Goal: Task Accomplishment & Management: Use online tool/utility

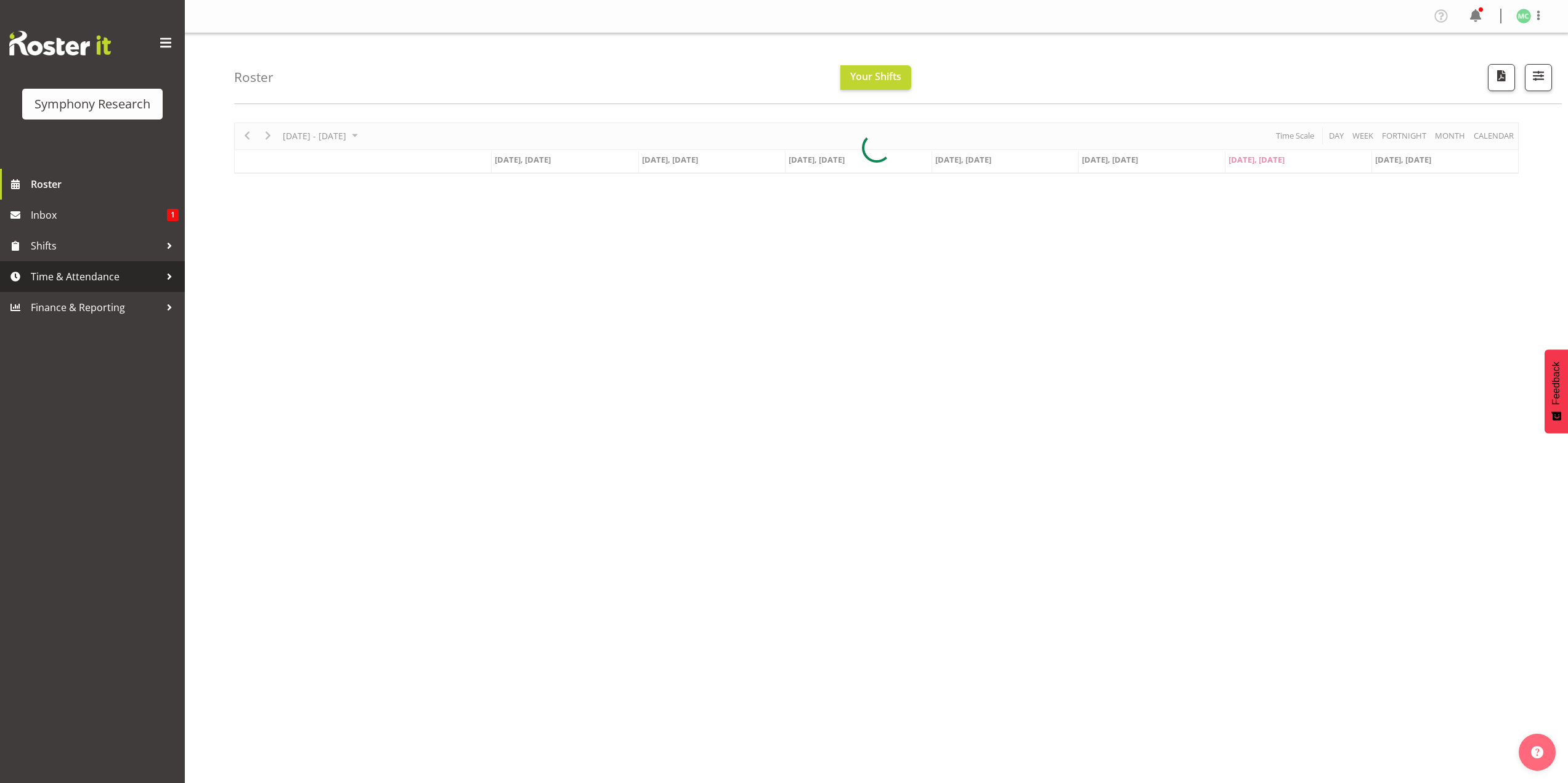
click at [139, 271] on span "Time & Attendance" at bounding box center [95, 277] width 129 height 18
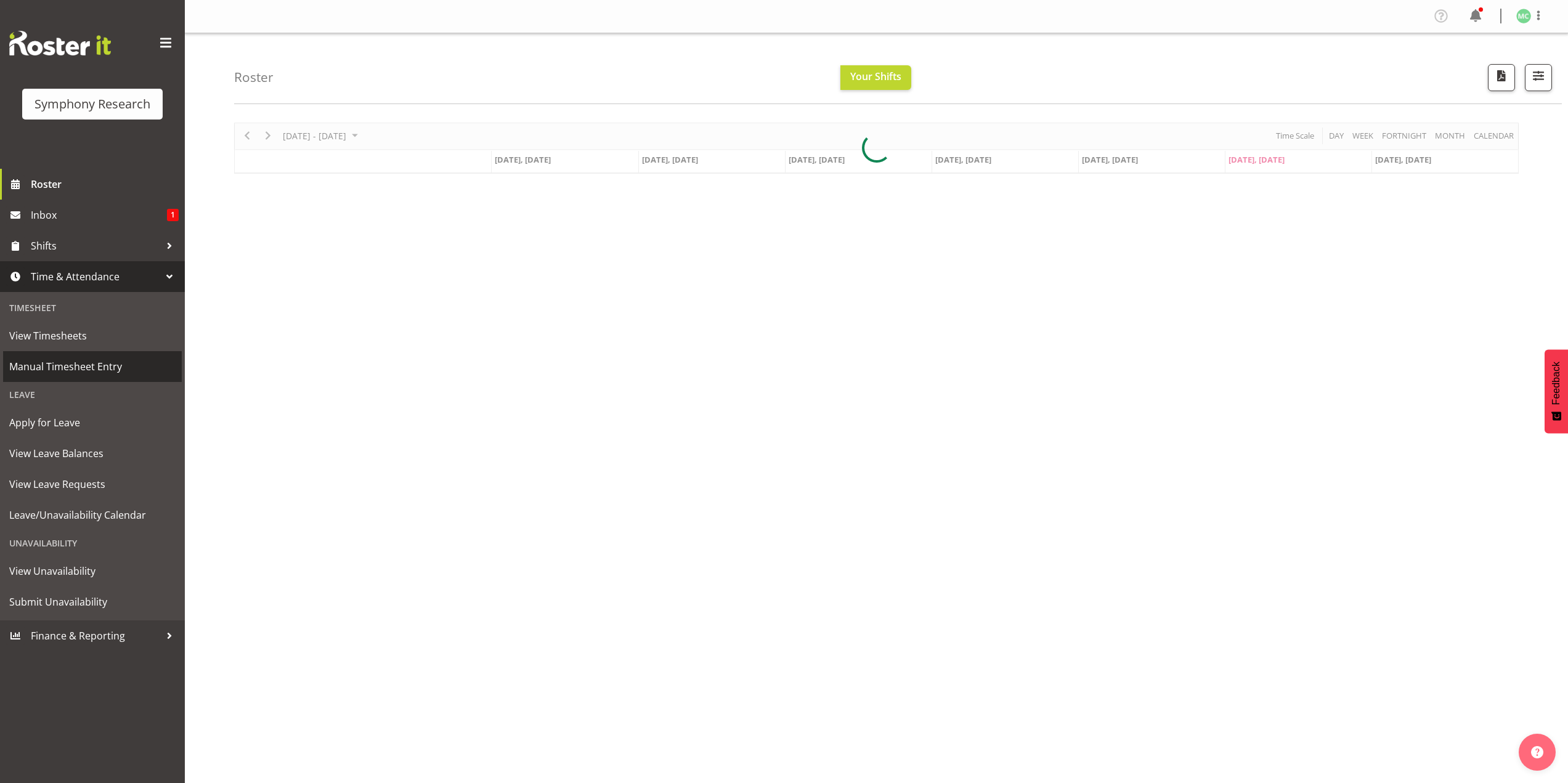
click at [137, 364] on span "Manual Timesheet Entry" at bounding box center [92, 367] width 167 height 18
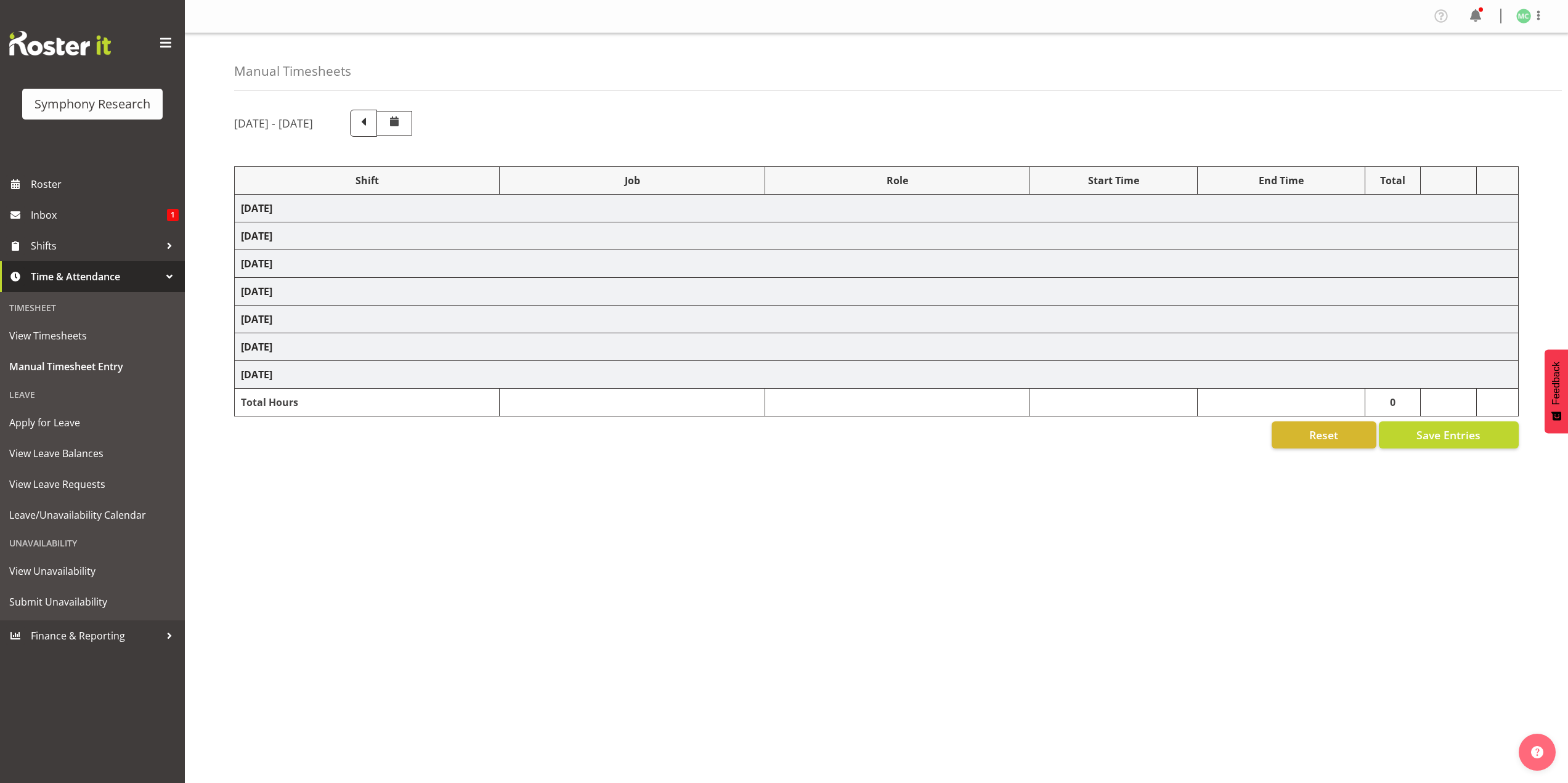
select select "48116"
select select "10527"
select select "47"
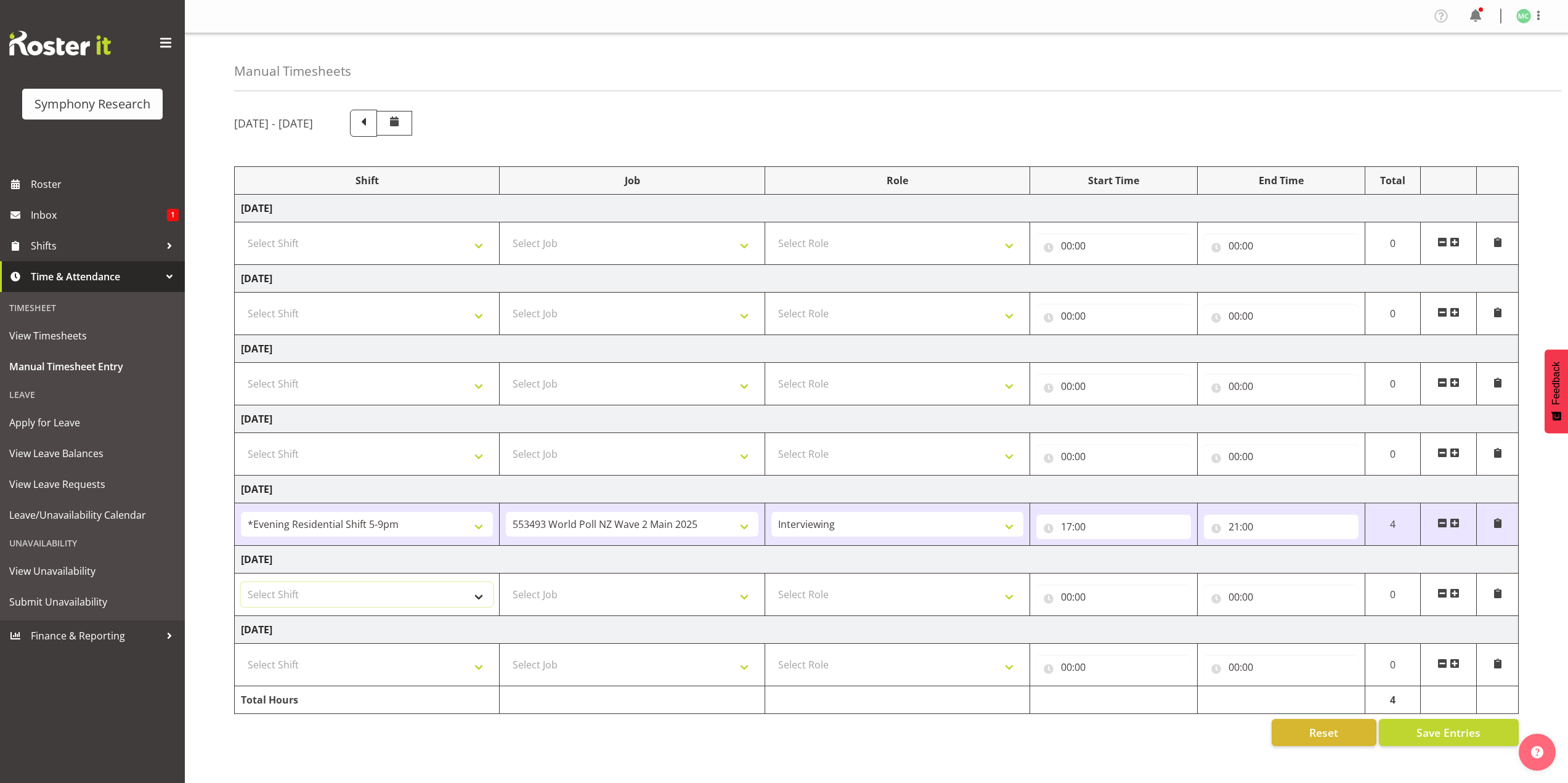
click at [476, 603] on select "Select Shift !!Weekend Residential (Roster IT Shift Label) *Business 9/10am ~ 4…" at bounding box center [367, 594] width 252 height 24
select select "41319"
click at [241, 582] on select "Select Shift !!Weekend Residential (Roster IT Shift Label) *Business 9/10am ~ 4…" at bounding box center [367, 594] width 252 height 24
click at [533, 590] on select "Select Job 550060 IF Admin 553492 World Poll Aus Wave 2 Main 2025 553493 World …" at bounding box center [632, 594] width 252 height 24
select select "10527"
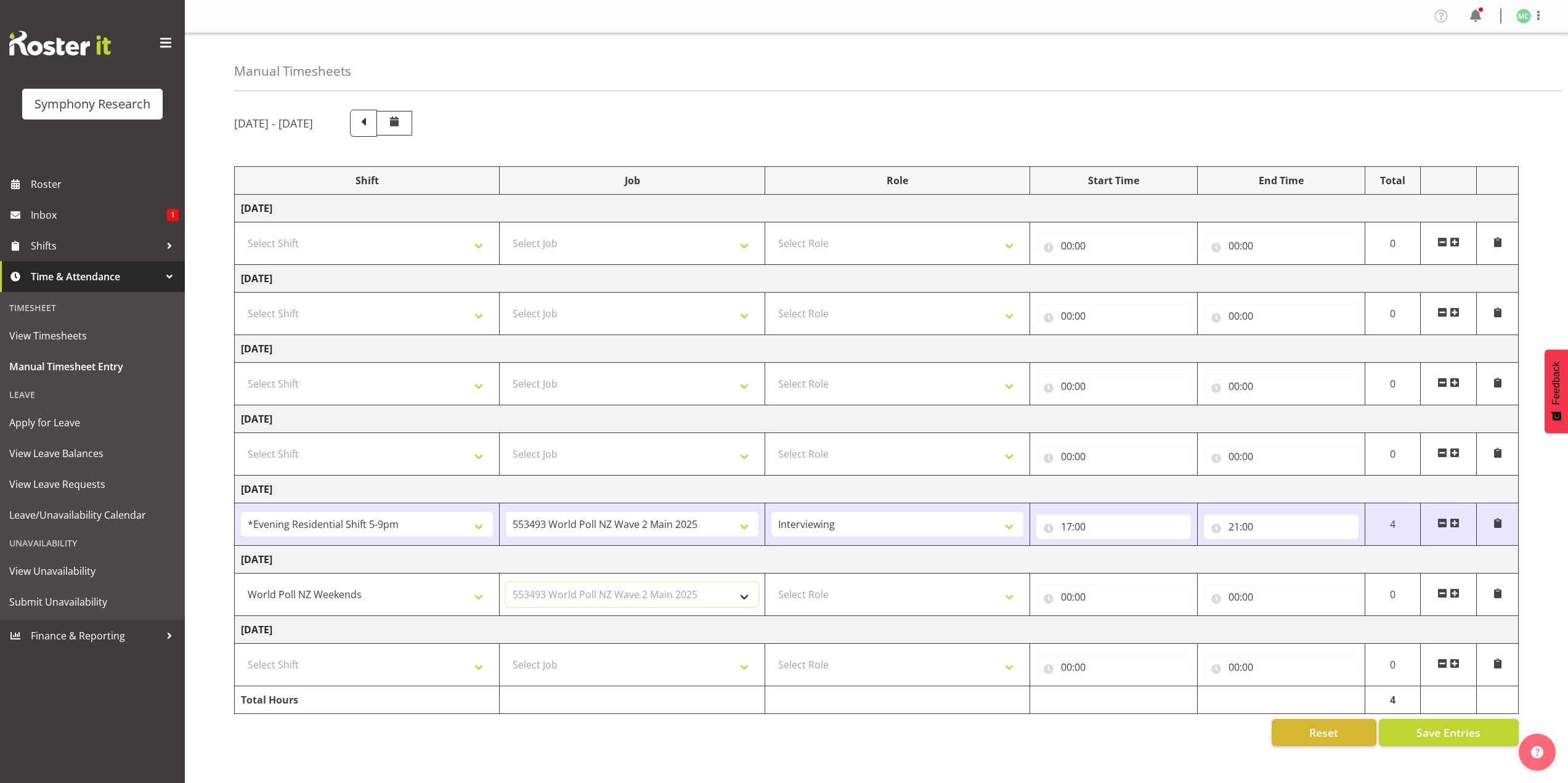
click at [506, 582] on select "Select Job 550060 IF Admin 553492 World Poll Aus Wave 2 Main 2025 553493 World …" at bounding box center [632, 594] width 252 height 24
click at [828, 584] on select "Select Role Briefing Interviewing" at bounding box center [897, 594] width 252 height 24
select select "47"
click at [771, 582] on select "Select Role Briefing Interviewing" at bounding box center [897, 594] width 252 height 24
click at [1061, 596] on input "00:00" at bounding box center [1113, 597] width 154 height 24
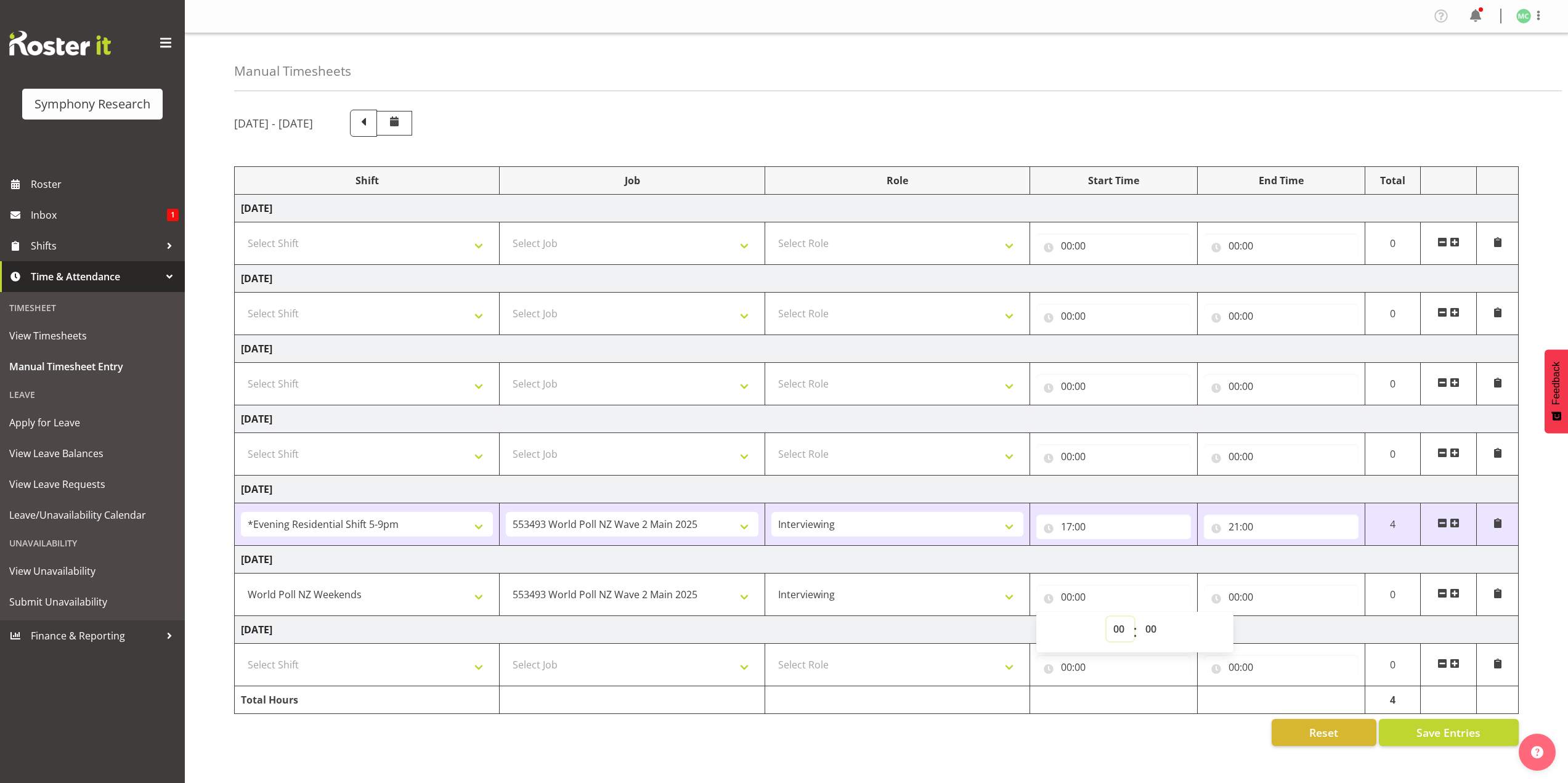
click at [1120, 630] on select "00 01 02 03 04 05 06 07 08 09 10 11 12 13 14 15 16 17 18 19 20 21 22 23" at bounding box center [1120, 629] width 28 height 24
select select "12"
click at [1106, 616] on select "00 01 02 03 04 05 06 07 08 09 10 11 12 13 14 15 16 17 18 19 20 21 22 23" at bounding box center [1120, 629] width 28 height 24
type input "12:00"
click at [1235, 593] on input "00:00" at bounding box center [1281, 597] width 154 height 24
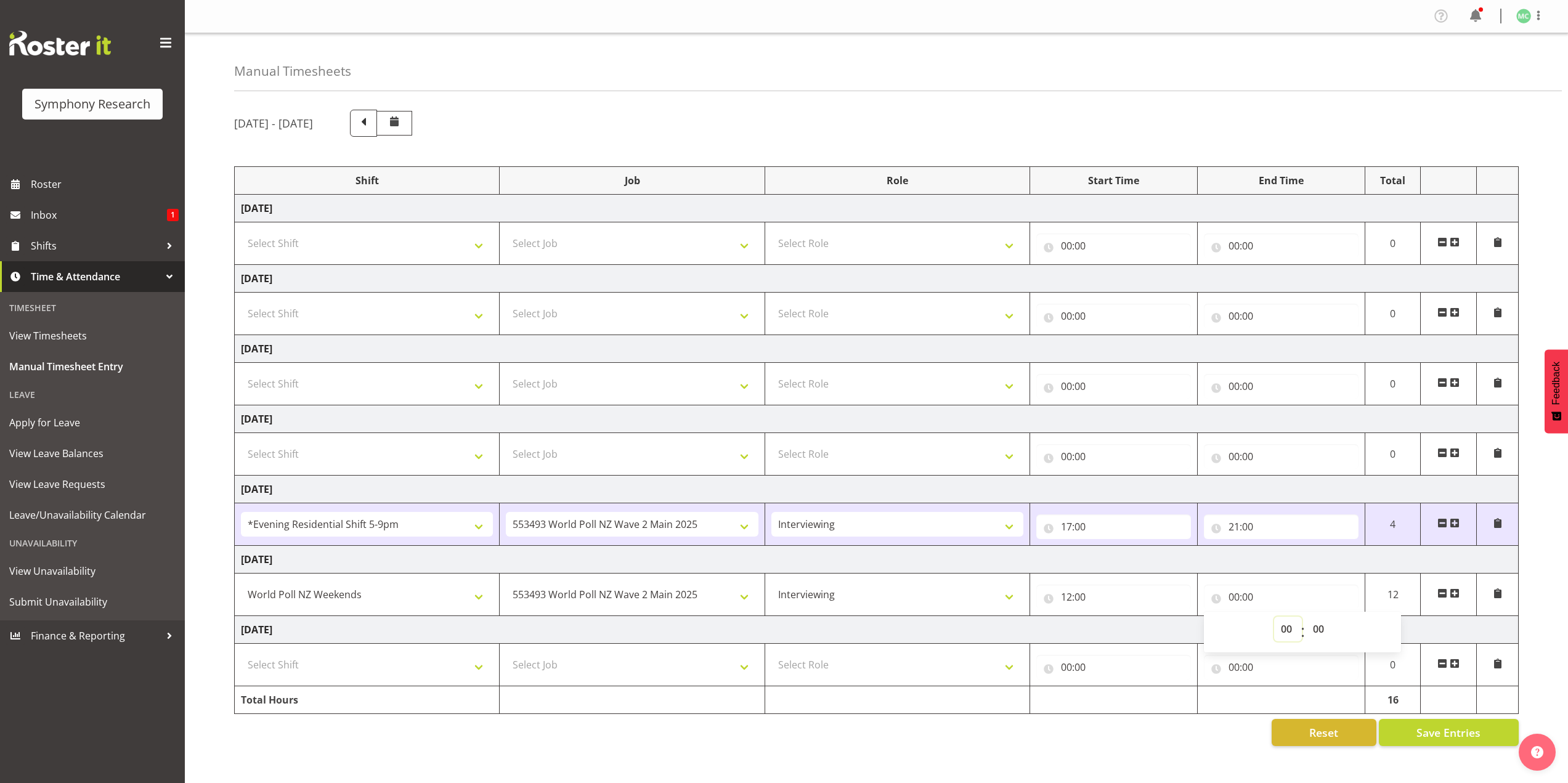
click at [1277, 622] on select "00 01 02 03 04 05 06 07 08 09 10 11 12 13 14 15 16 17 18 19 20 21 22 23" at bounding box center [1288, 629] width 28 height 24
select select "16"
click at [1274, 616] on select "00 01 02 03 04 05 06 07 08 09 10 11 12 13 14 15 16 17 18 19 20 21 22 23" at bounding box center [1288, 629] width 28 height 24
type input "16:00"
click at [944, 638] on td "[DATE]" at bounding box center [876, 629] width 1284 height 28
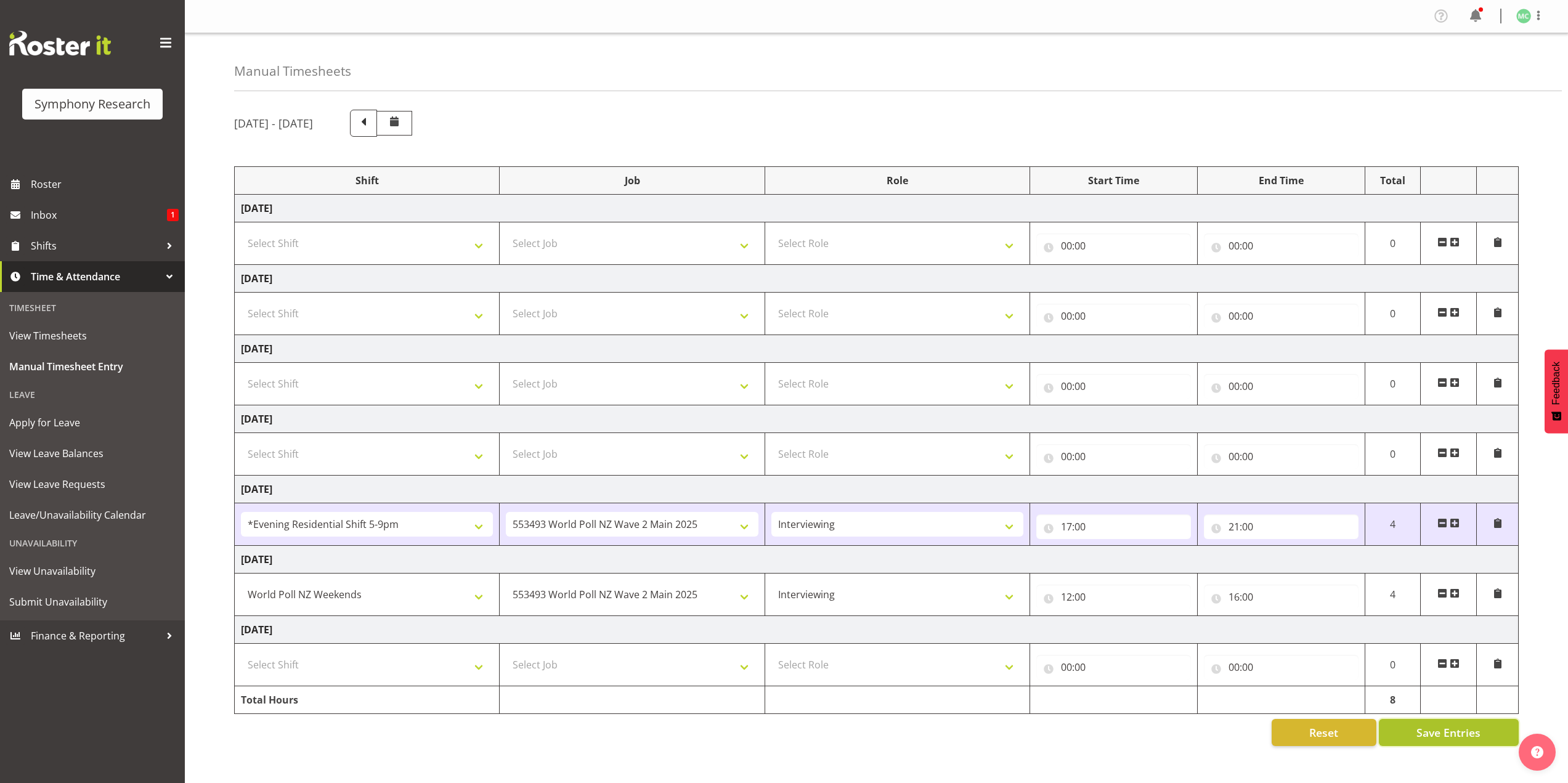
click at [1406, 723] on button "Save Entries" at bounding box center [1448, 732] width 140 height 27
